Goal: Task Accomplishment & Management: Manage account settings

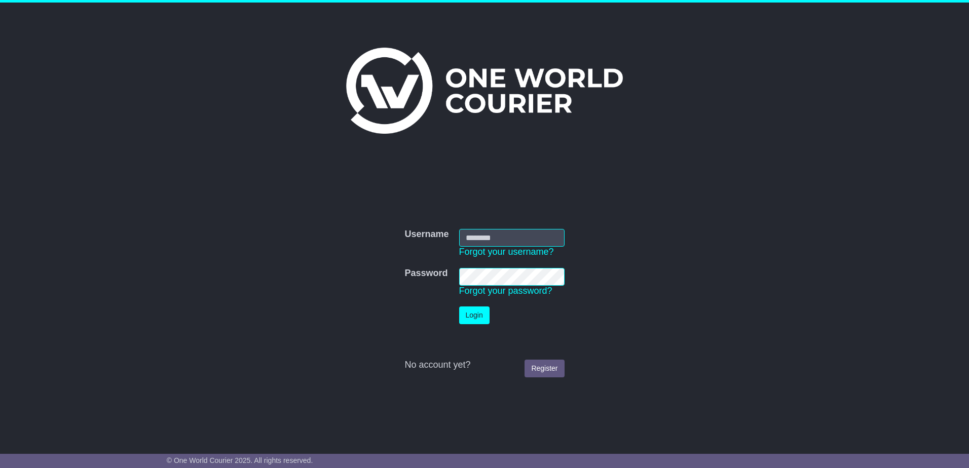
type input "**********"
click at [459, 307] on button "Login" at bounding box center [474, 316] width 30 height 18
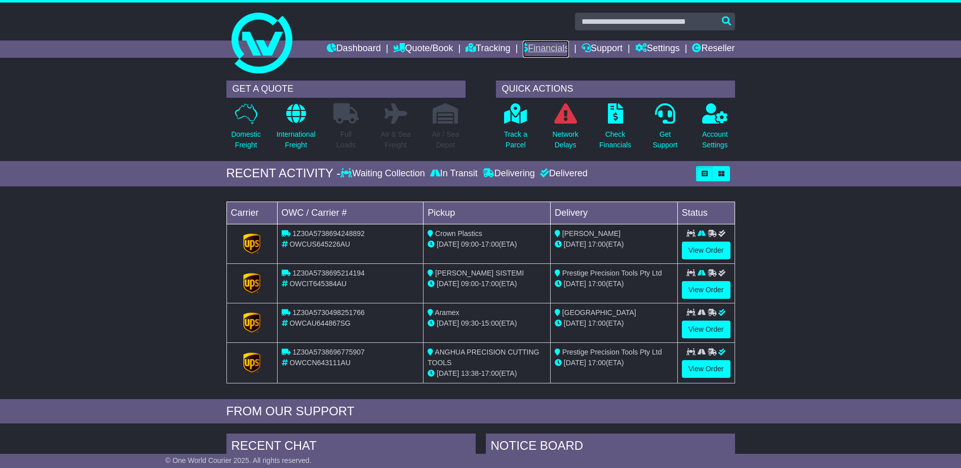
click at [542, 50] on link "Financials" at bounding box center [546, 49] width 46 height 17
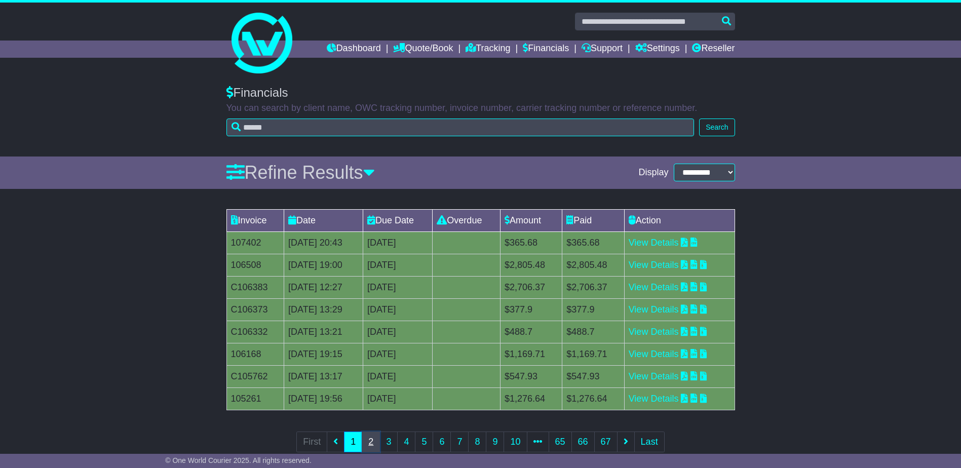
click at [373, 444] on link "2" at bounding box center [371, 442] width 18 height 21
click at [348, 444] on link "1" at bounding box center [353, 442] width 18 height 21
click at [655, 242] on link "View Details" at bounding box center [654, 243] width 50 height 10
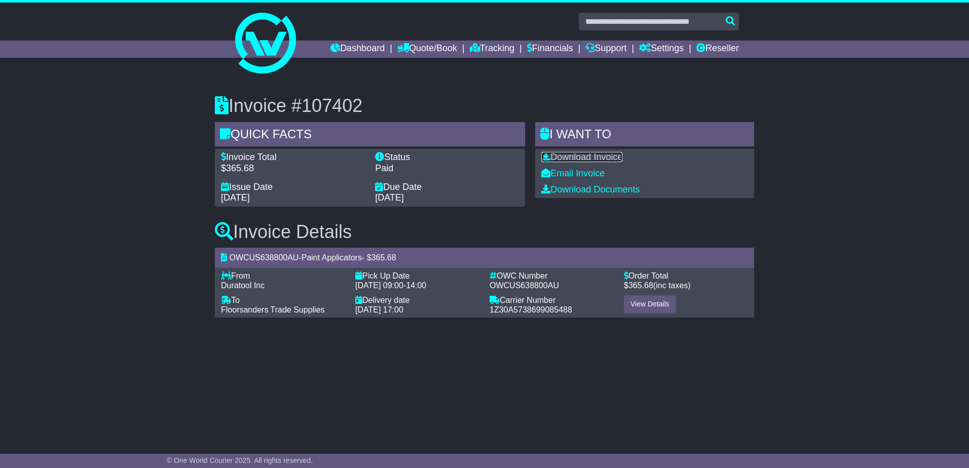
click at [576, 156] on link "Download Invoice" at bounding box center [581, 157] width 81 height 10
